Goal: Use online tool/utility: Utilize a website feature to perform a specific function

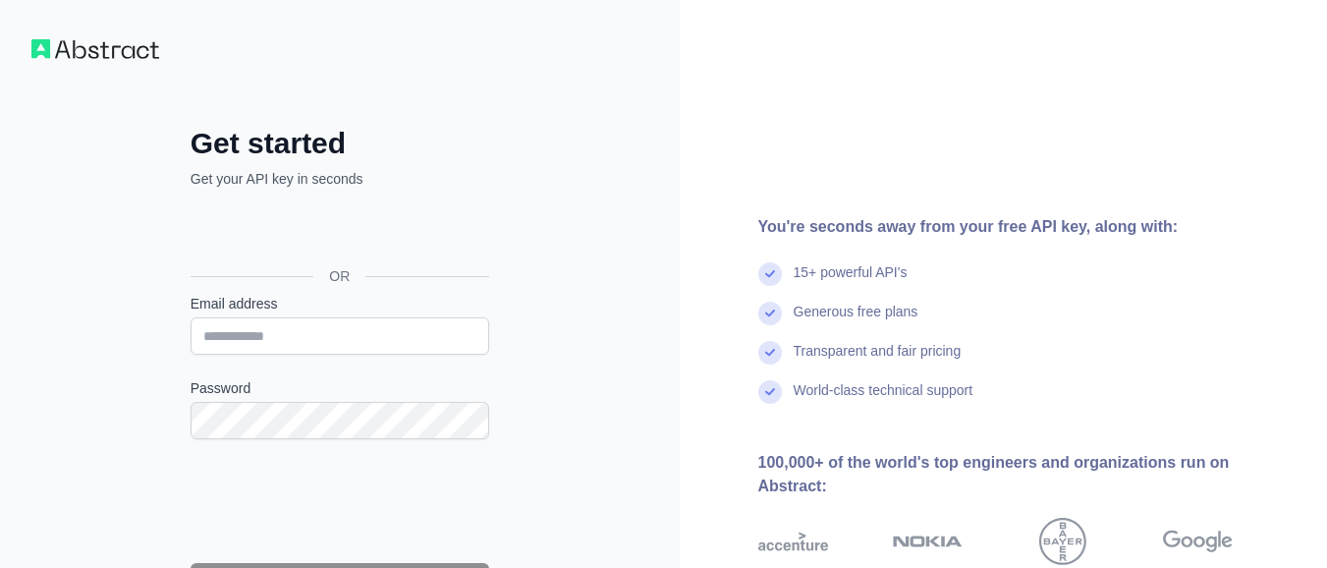
click at [375, 164] on div "Get started Get your API key in seconds OR Email address Password Continue By s…" at bounding box center [339, 443] width 377 height 634
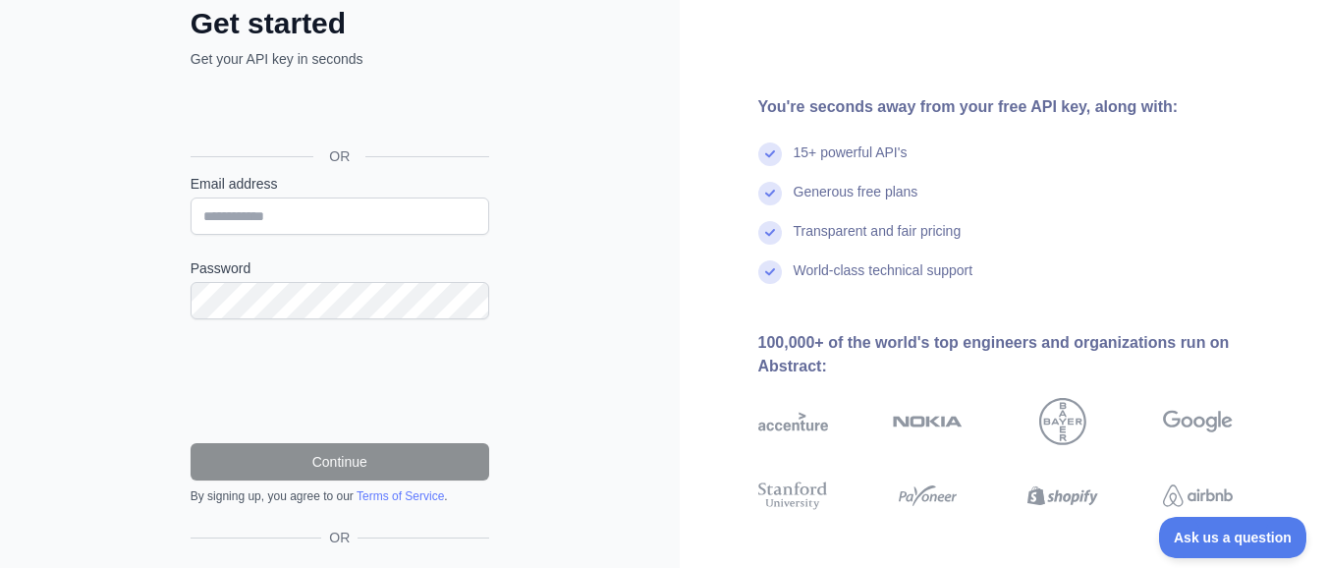
scroll to position [236, 0]
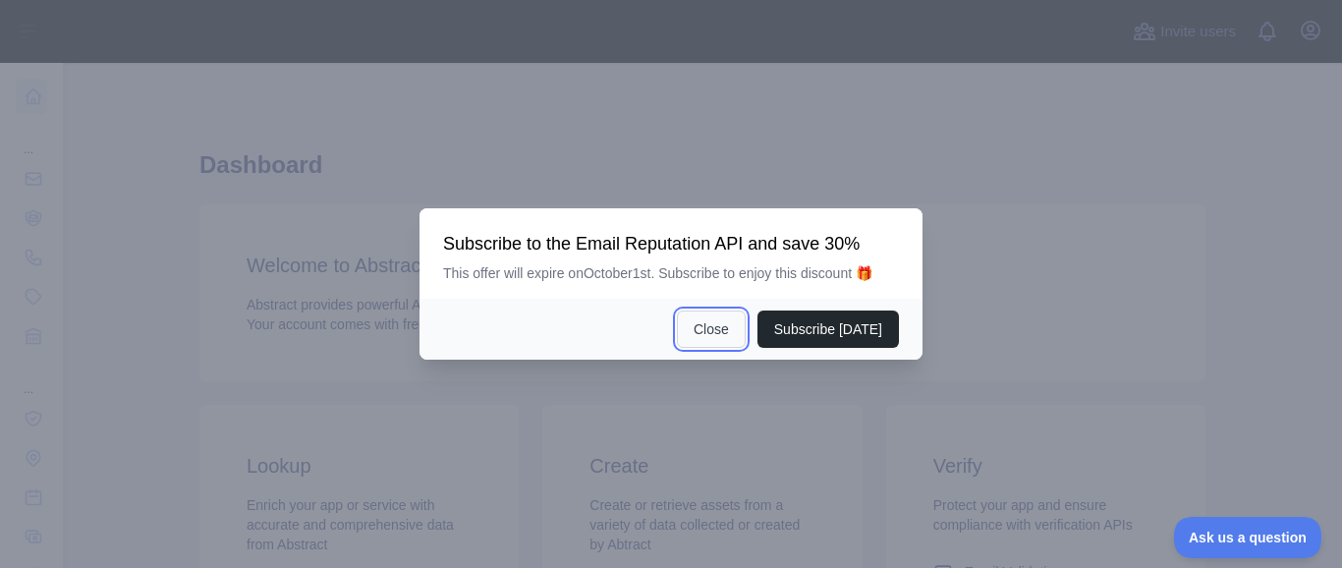
click at [728, 333] on button "Close" at bounding box center [711, 328] width 69 height 37
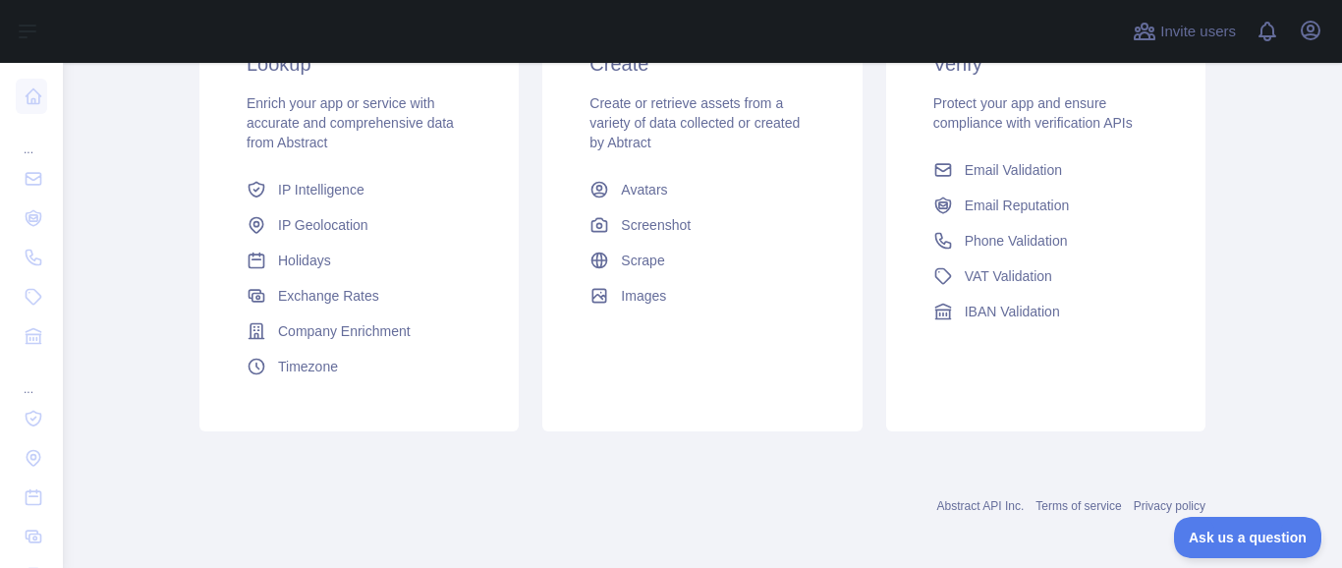
scroll to position [411, 0]
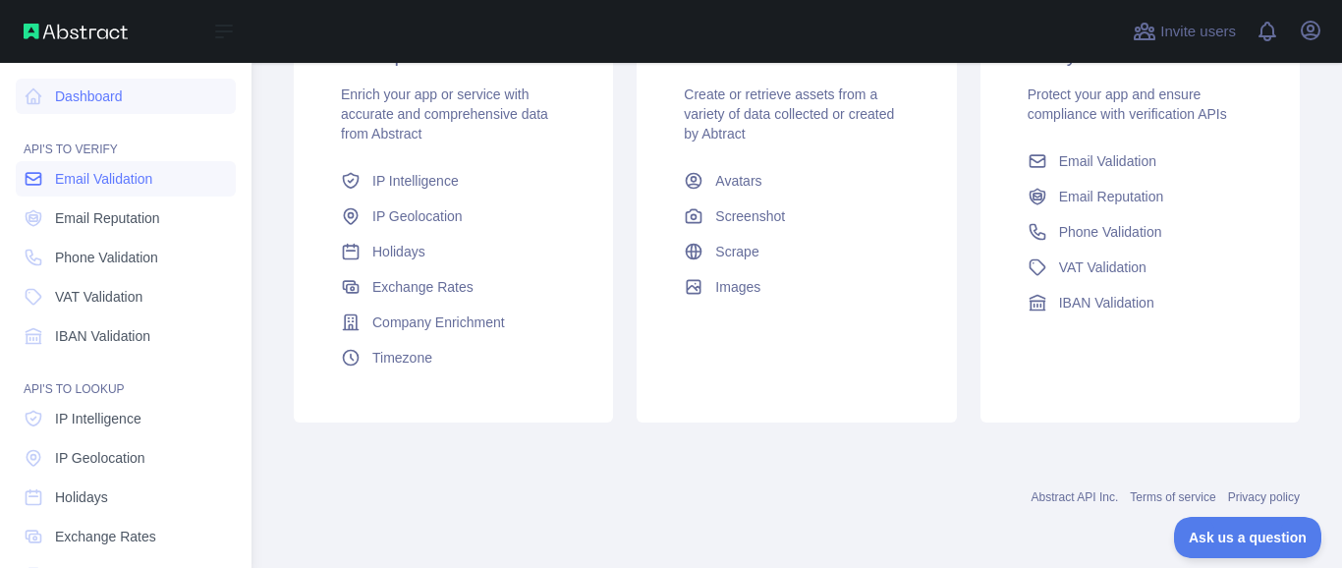
click at [84, 178] on span "Email Validation" at bounding box center [103, 179] width 97 height 20
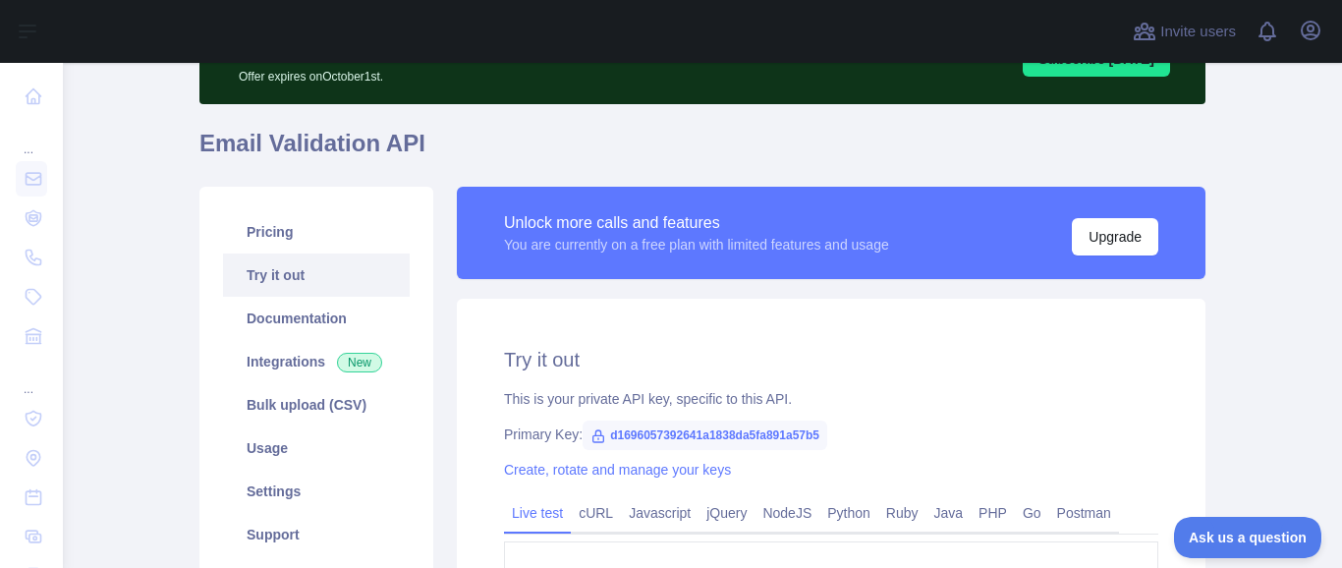
scroll to position [151, 0]
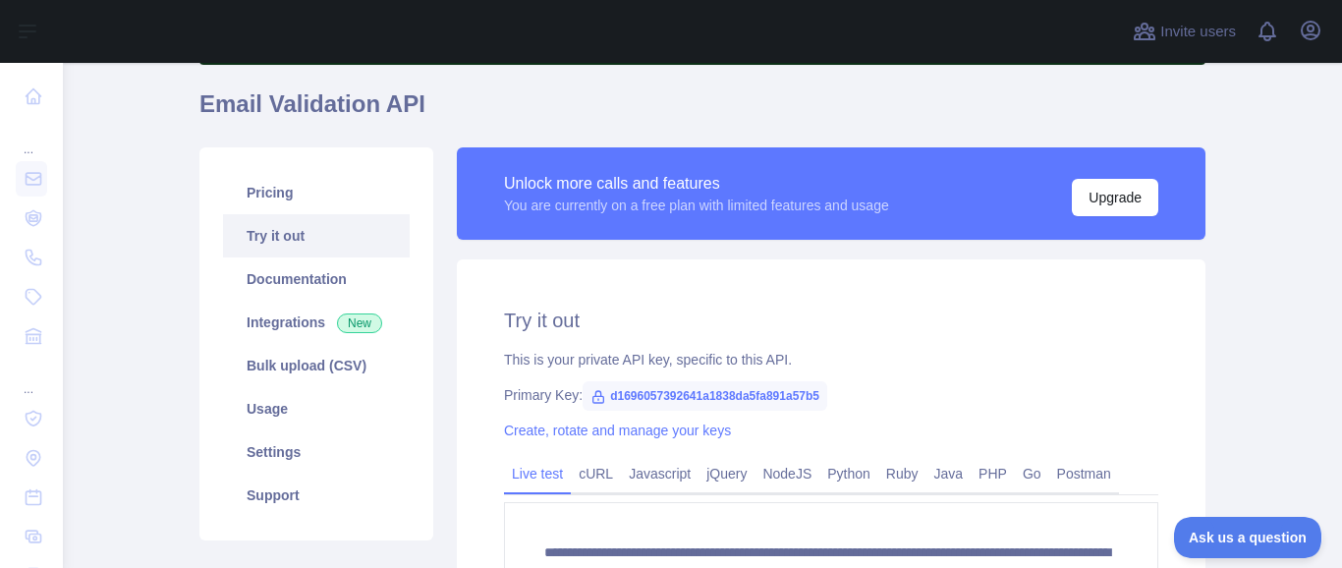
click at [287, 235] on link "Try it out" at bounding box center [316, 235] width 187 height 43
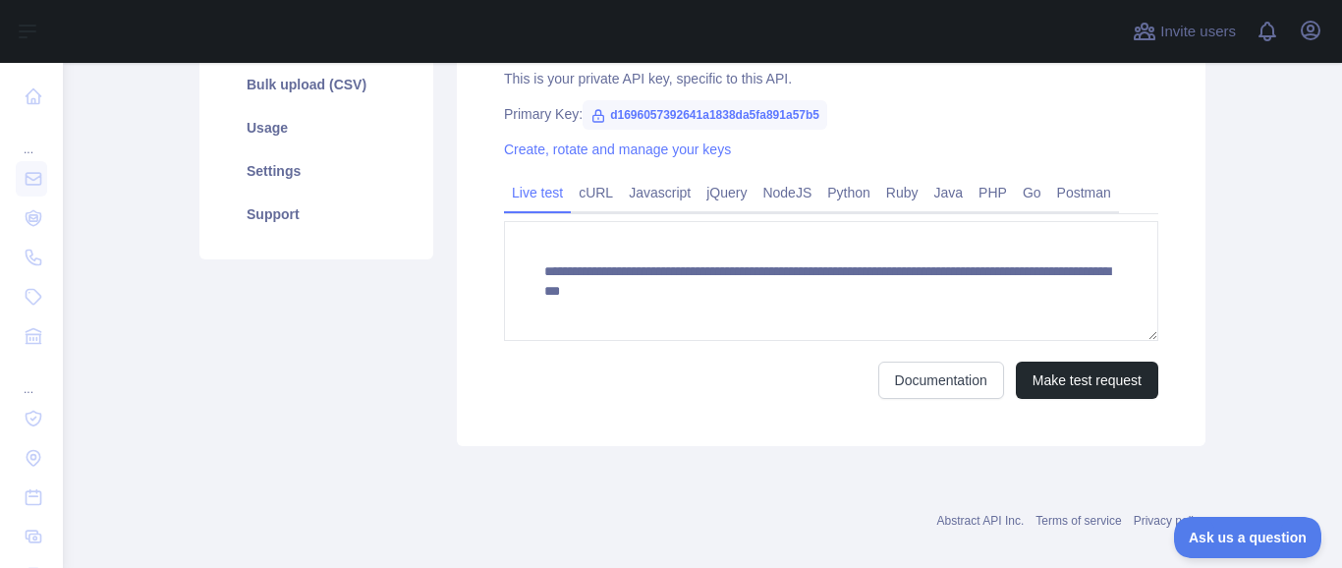
scroll to position [456, 0]
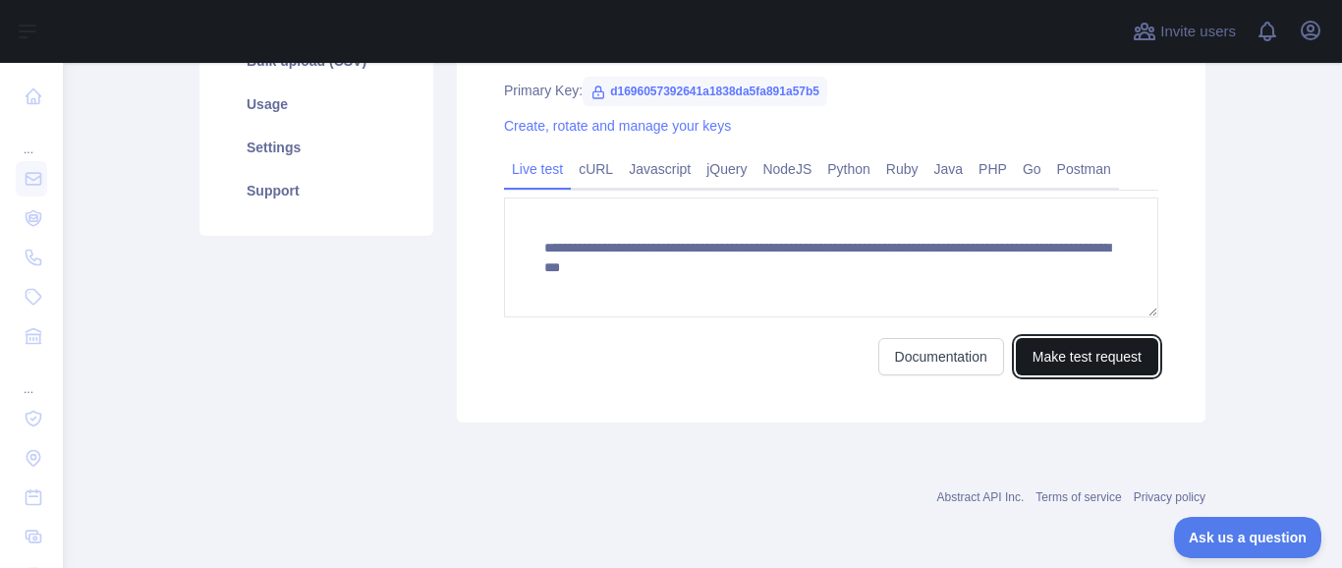
click at [1058, 354] on button "Make test request" at bounding box center [1087, 356] width 142 height 37
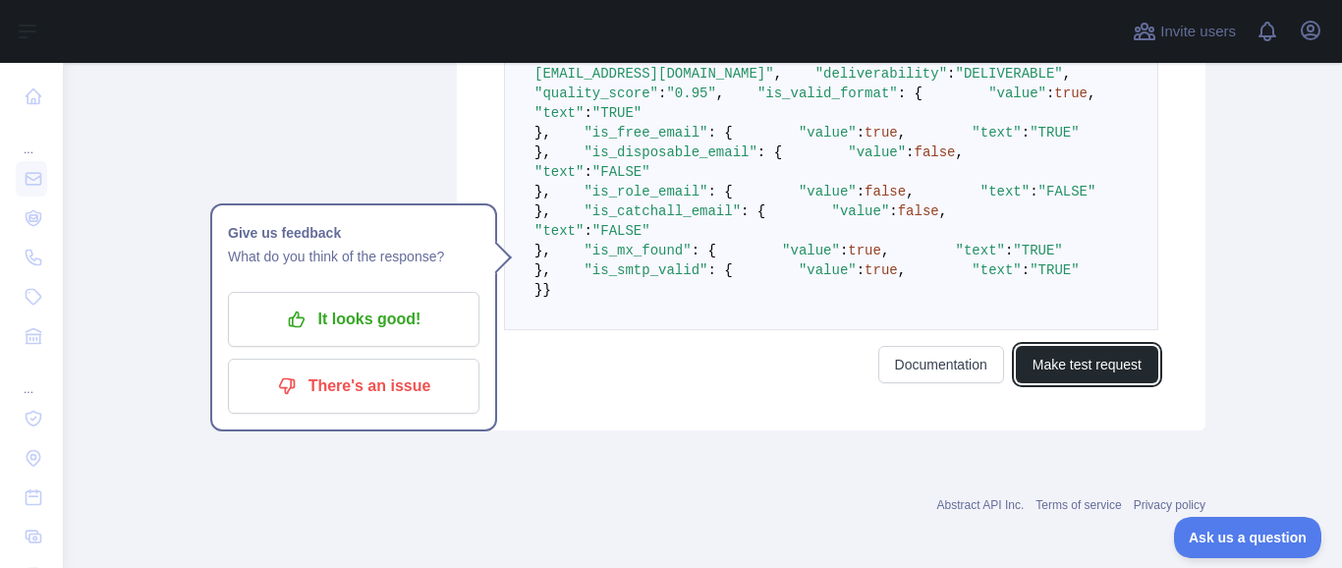
scroll to position [810, 0]
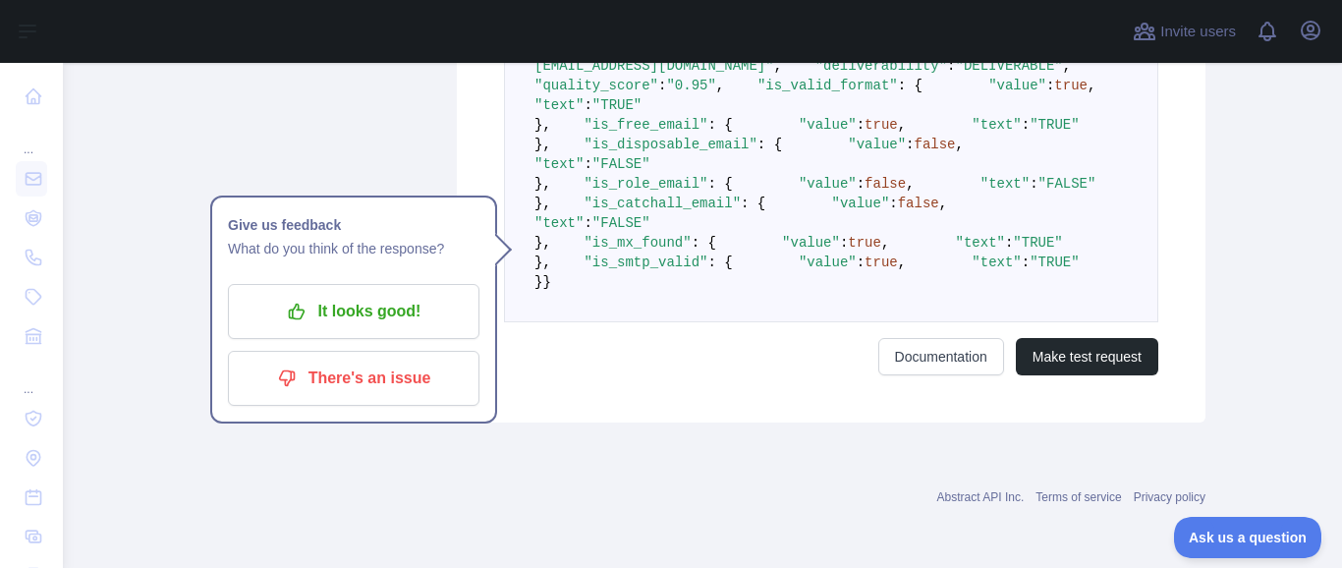
click at [915, 152] on span "false" at bounding box center [935, 145] width 41 height 16
click at [818, 315] on pre "{ "email" : "[EMAIL_ADDRESS][DOMAIN_NAME]" , "autocorrect" : "[EMAIL_ADDRESS][D…" at bounding box center [831, 164] width 654 height 316
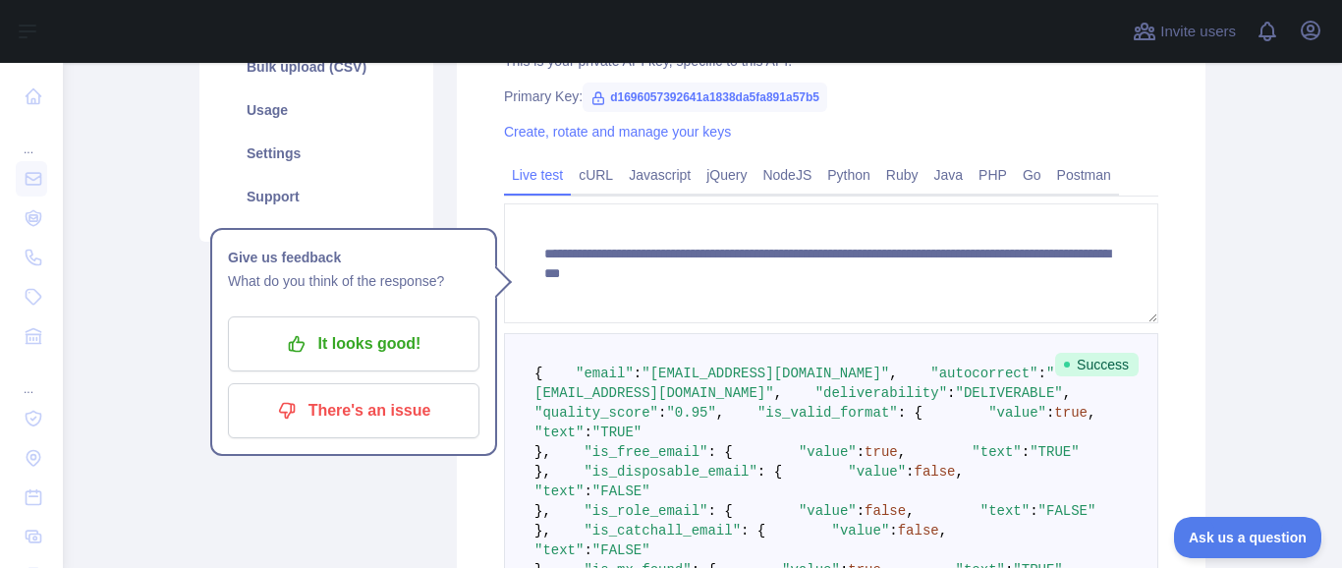
scroll to position [338, 0]
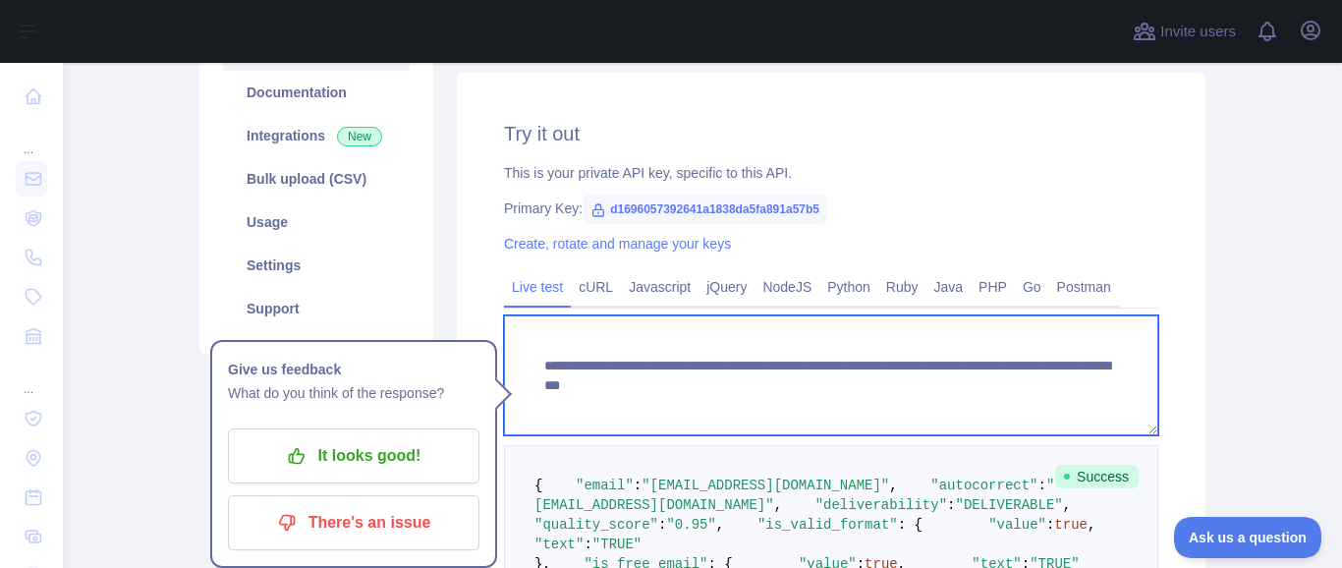
click at [1025, 385] on textarea "**********" at bounding box center [831, 375] width 654 height 120
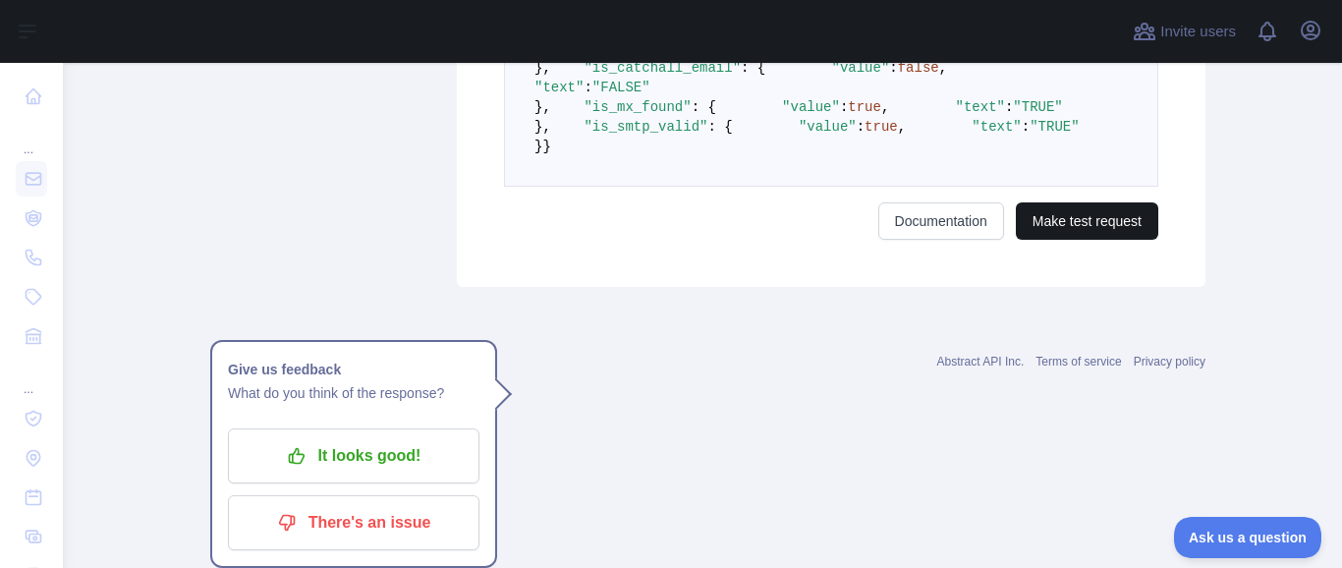
type textarea "**********"
click at [1071, 240] on button "Make test request" at bounding box center [1087, 220] width 142 height 37
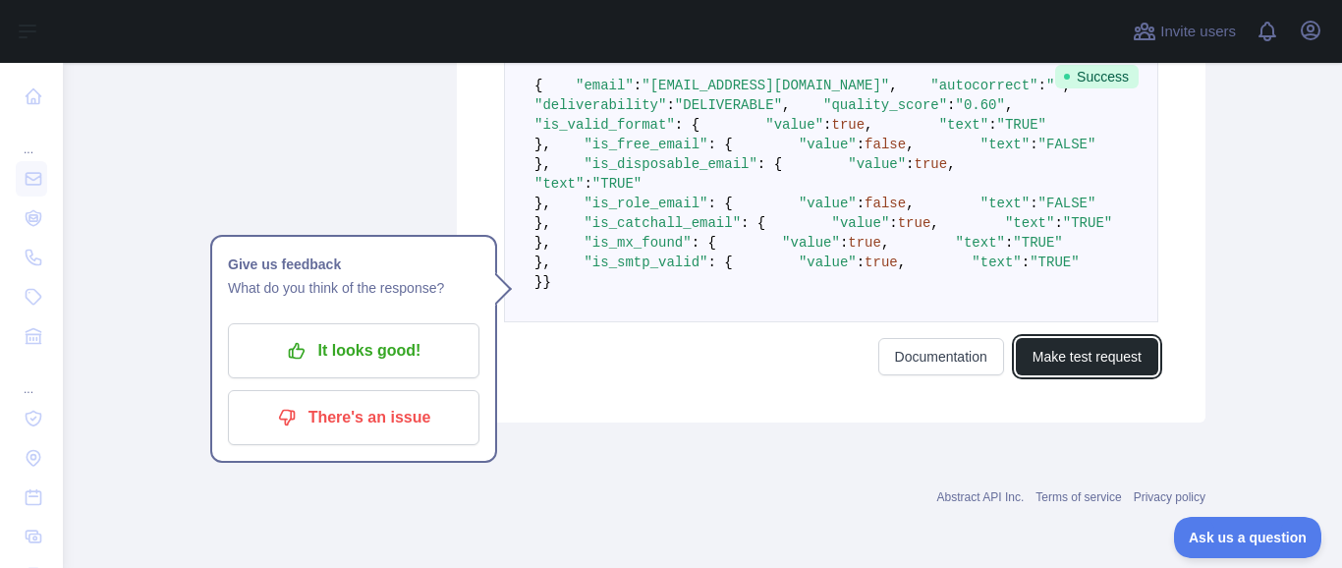
scroll to position [836, 0]
click at [642, 192] on span ""TRUE"" at bounding box center [616, 184] width 49 height 16
click at [1013, 251] on span ""TRUE"" at bounding box center [1037, 243] width 49 height 16
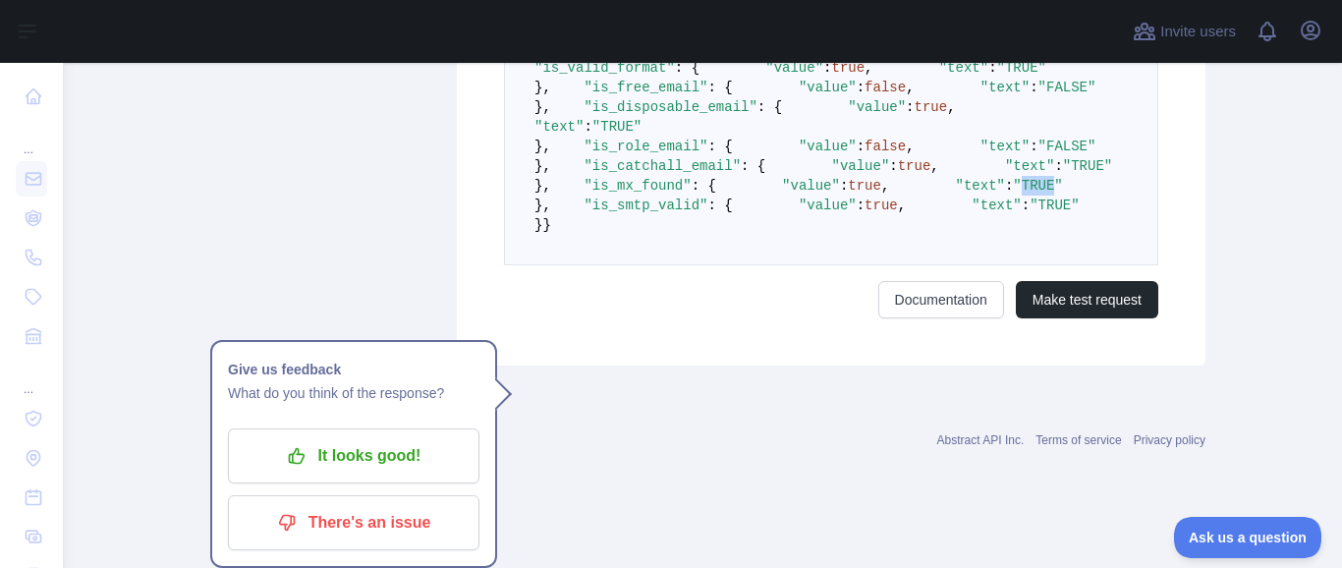
scroll to position [1072, 0]
